Goal: Task Accomplishment & Management: Use online tool/utility

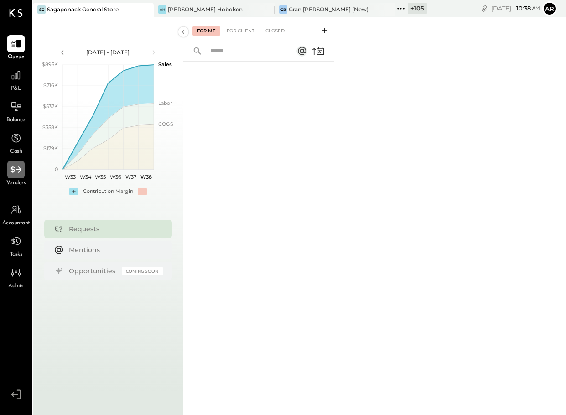
click at [18, 171] on icon at bounding box center [16, 170] width 12 height 12
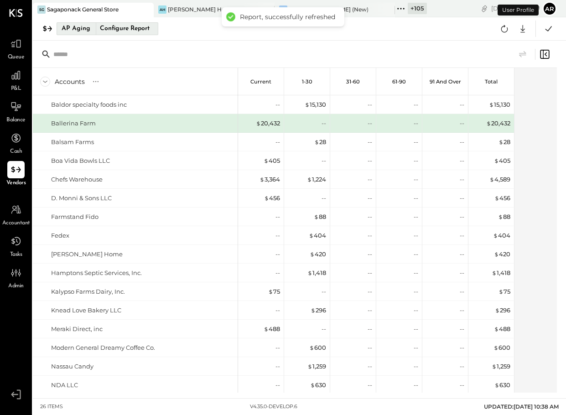
click at [105, 23] on div "Configure Report" at bounding box center [125, 29] width 58 height 12
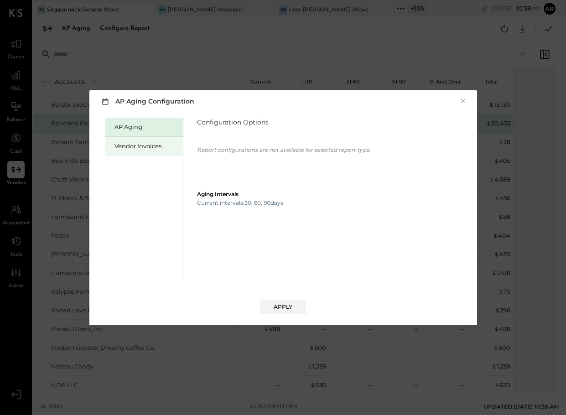
click at [145, 144] on div "Vendor Invoices" at bounding box center [147, 146] width 64 height 9
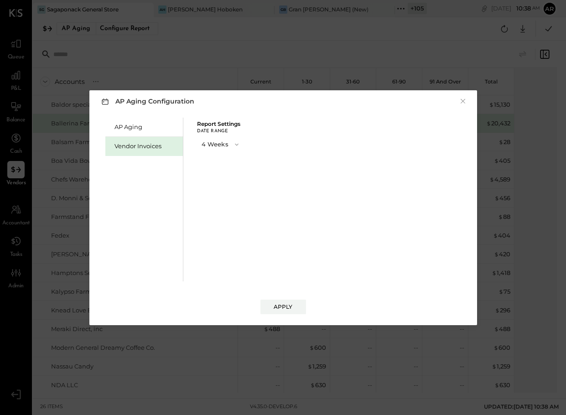
click at [220, 143] on button "4 Weeks" at bounding box center [221, 144] width 48 height 17
click at [222, 178] on span "13 Weeks" at bounding box center [215, 177] width 23 height 6
click at [280, 309] on div "Apply" at bounding box center [283, 307] width 19 height 8
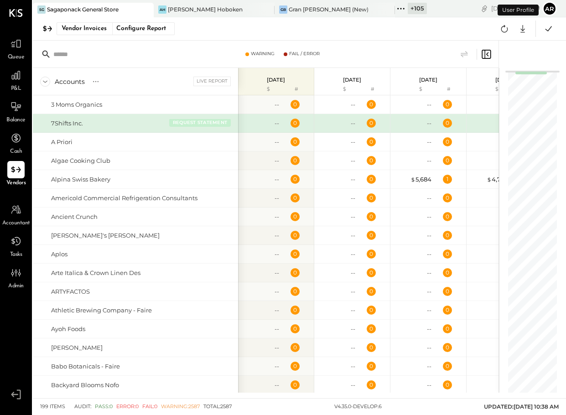
click at [205, 125] on button "REQUEST STATEMENT" at bounding box center [200, 123] width 62 height 8
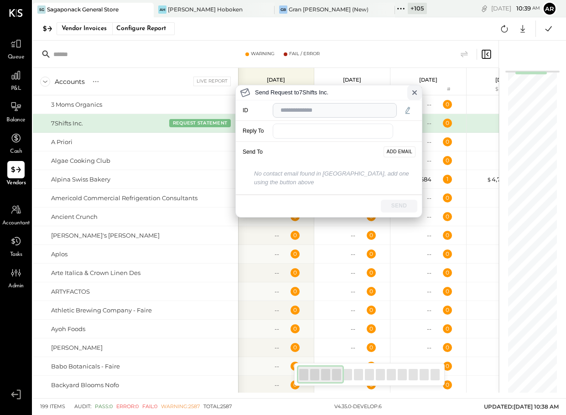
click at [419, 92] on button at bounding box center [415, 92] width 15 height 15
